Goal: Task Accomplishment & Management: Use online tool/utility

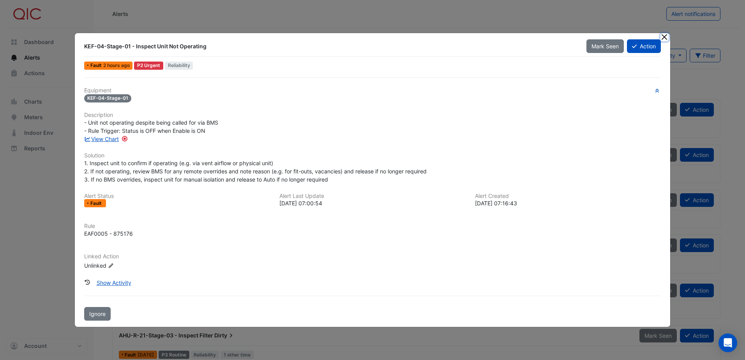
click at [665, 38] on button "Close" at bounding box center [665, 37] width 8 height 8
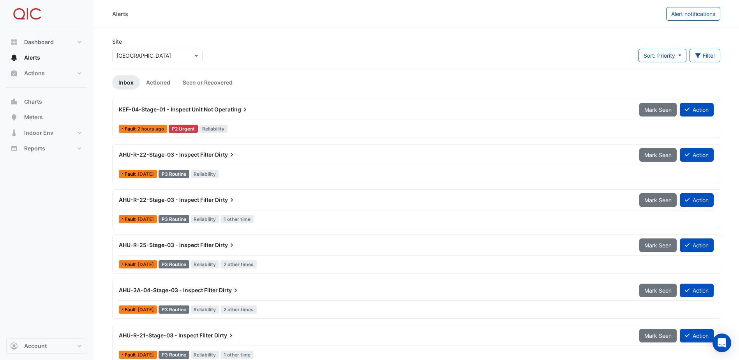
click at [550, 112] on div "KEF-04-Stage-01 - Inspect Unit Not Operating" at bounding box center [374, 110] width 511 height 8
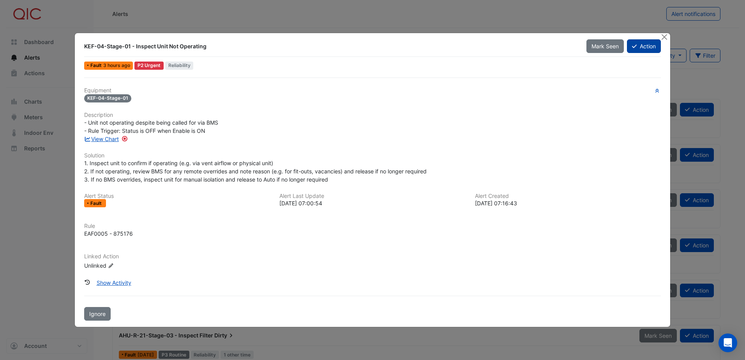
click at [637, 48] on button "Action" at bounding box center [644, 46] width 34 height 14
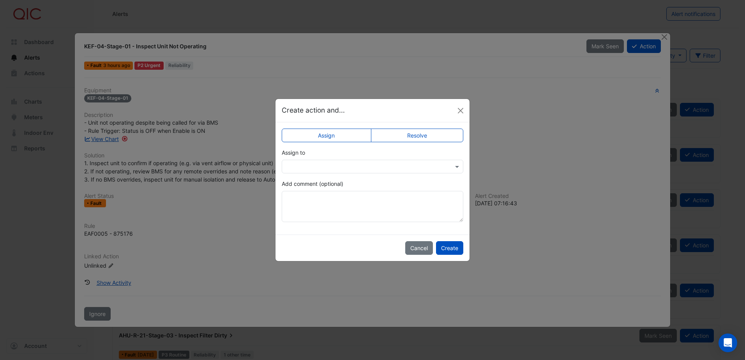
click at [398, 172] on div at bounding box center [373, 167] width 182 height 14
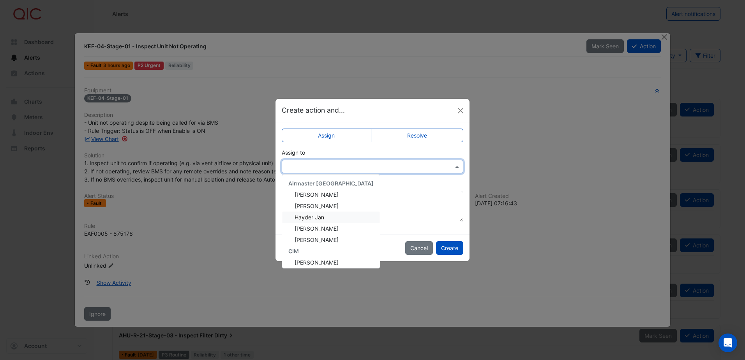
click at [338, 216] on div "Hayder Jan" at bounding box center [331, 217] width 98 height 11
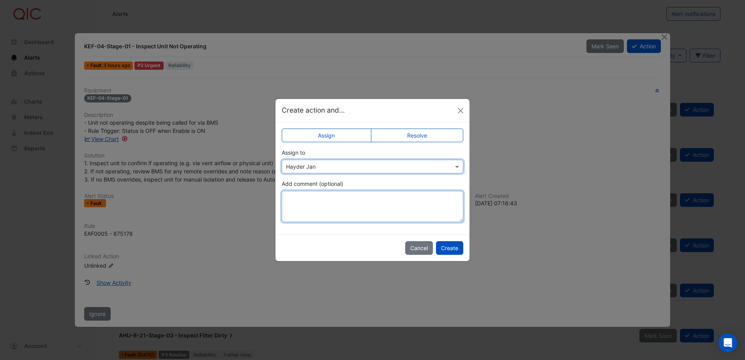
click at [350, 204] on textarea "Add comment (optional)" at bounding box center [373, 206] width 182 height 31
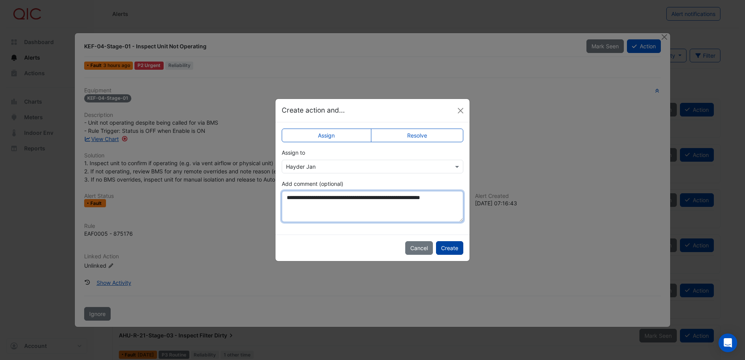
type textarea "**********"
click at [450, 245] on button "Create" at bounding box center [449, 248] width 27 height 14
